Goal: Communication & Community: Answer question/provide support

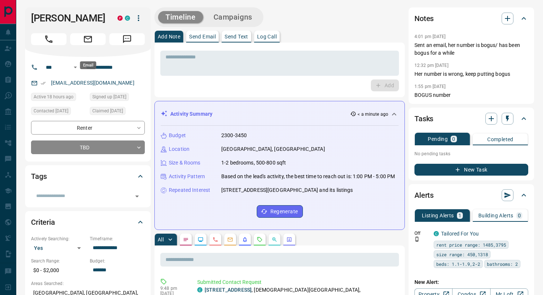
click at [92, 44] on icon "Email" at bounding box center [88, 39] width 10 height 10
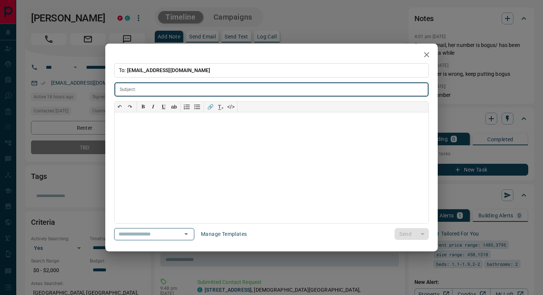
click at [431, 55] on icon "button" at bounding box center [427, 54] width 9 height 9
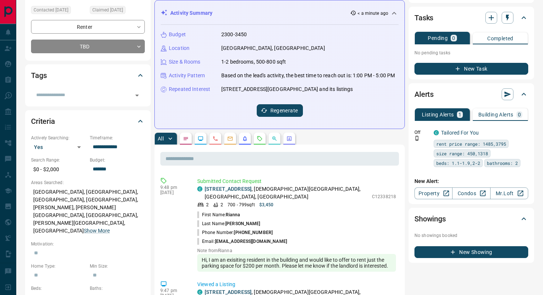
scroll to position [102, 0]
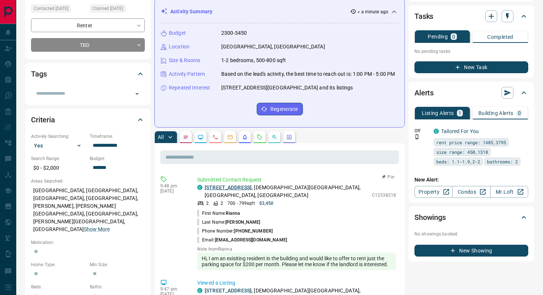
drag, startPoint x: 264, startPoint y: 196, endPoint x: 221, endPoint y: 196, distance: 43.6
click at [221, 196] on p "[STREET_ADDRESS][DEMOGRAPHIC_DATA]" at bounding box center [287, 192] width 164 height 16
copy link "[STREET_ADDRESS]"
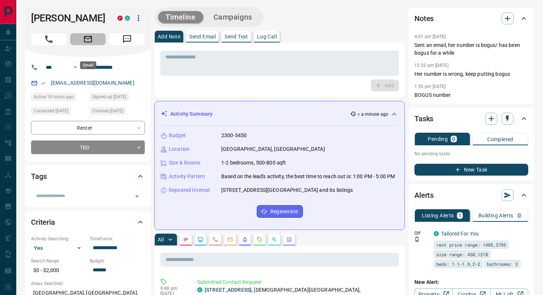
click at [96, 45] on button "Email" at bounding box center [87, 39] width 35 height 12
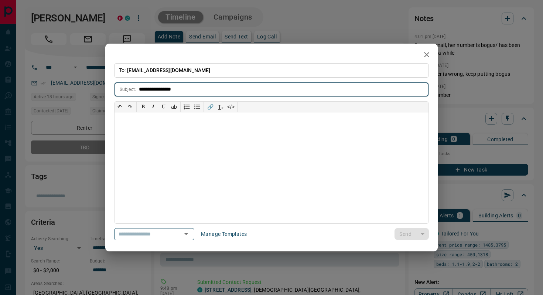
type input "**********"
click at [146, 126] on div at bounding box center [272, 167] width 314 height 111
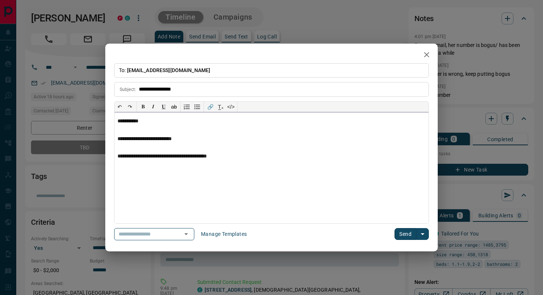
click at [233, 157] on p "**********" at bounding box center [272, 156] width 308 height 6
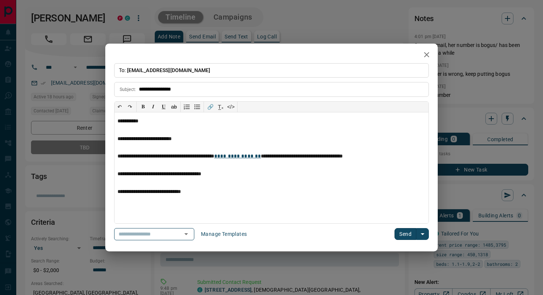
click at [402, 234] on button "Send" at bounding box center [406, 234] width 22 height 12
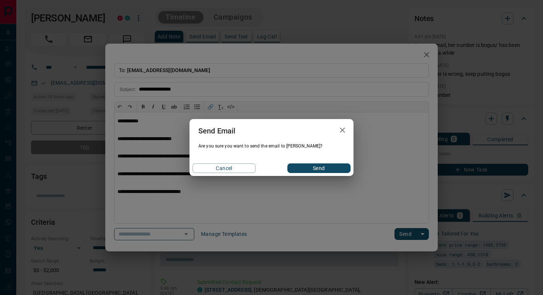
click at [311, 167] on button "Send" at bounding box center [319, 168] width 63 height 10
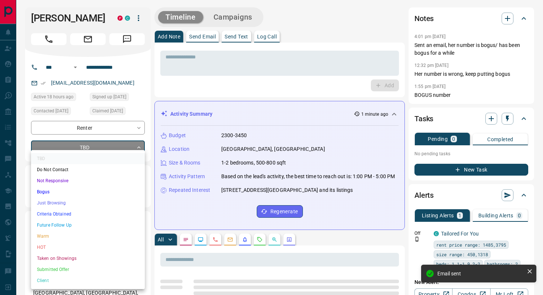
click at [75, 201] on li "Just Browsing" at bounding box center [88, 202] width 114 height 11
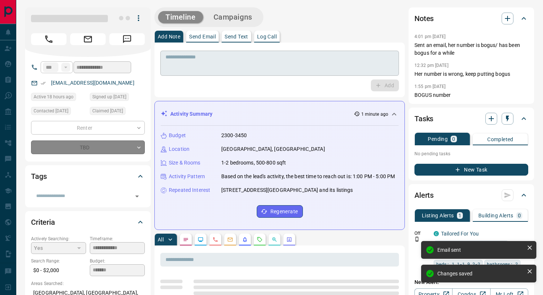
type input "*"
click at [214, 52] on div "* ​" at bounding box center [279, 63] width 239 height 25
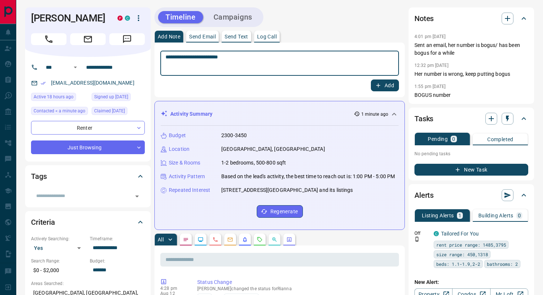
type textarea "**********"
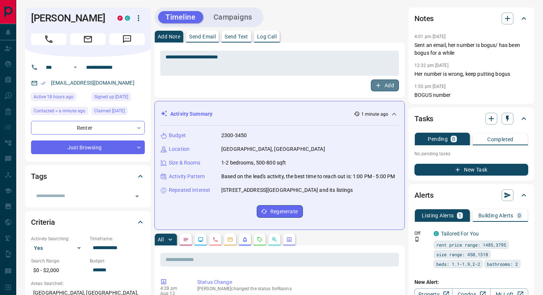
click at [381, 88] on icon "button" at bounding box center [378, 85] width 7 height 7
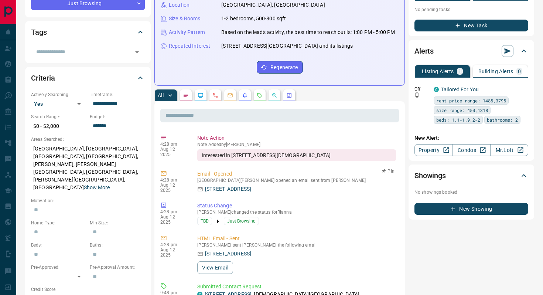
scroll to position [180, 0]
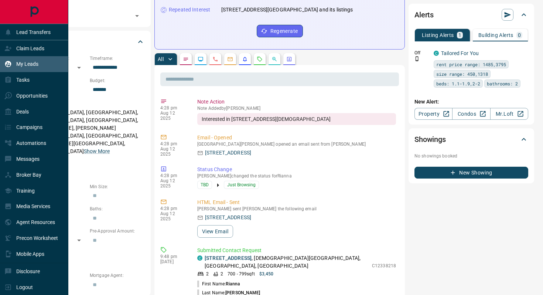
click at [14, 63] on div "My Leads" at bounding box center [21, 64] width 34 height 12
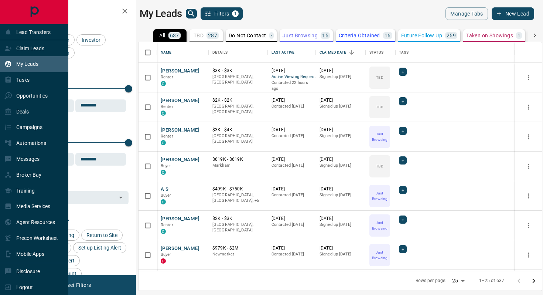
scroll to position [229, 404]
